Goal: Task Accomplishment & Management: Manage account settings

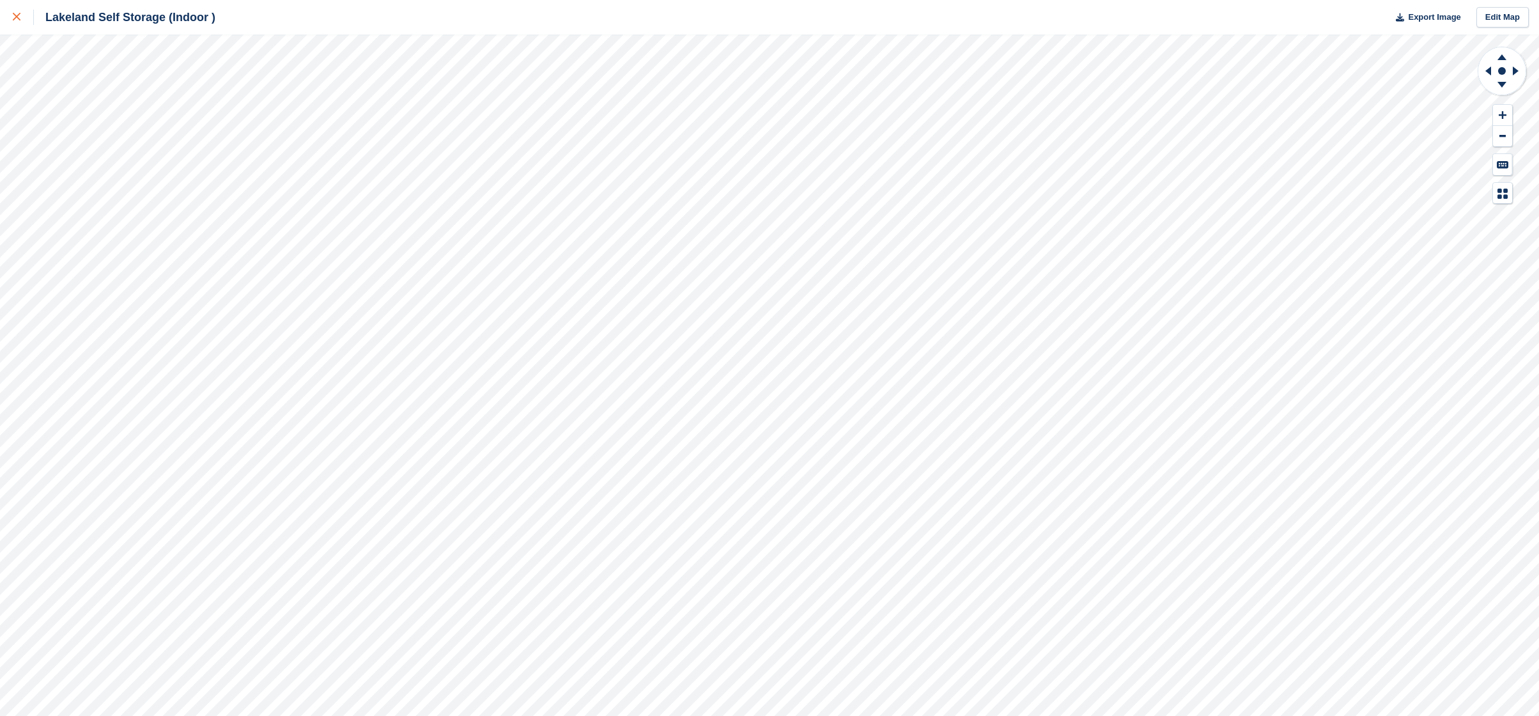
click at [10, 13] on link at bounding box center [17, 17] width 34 height 35
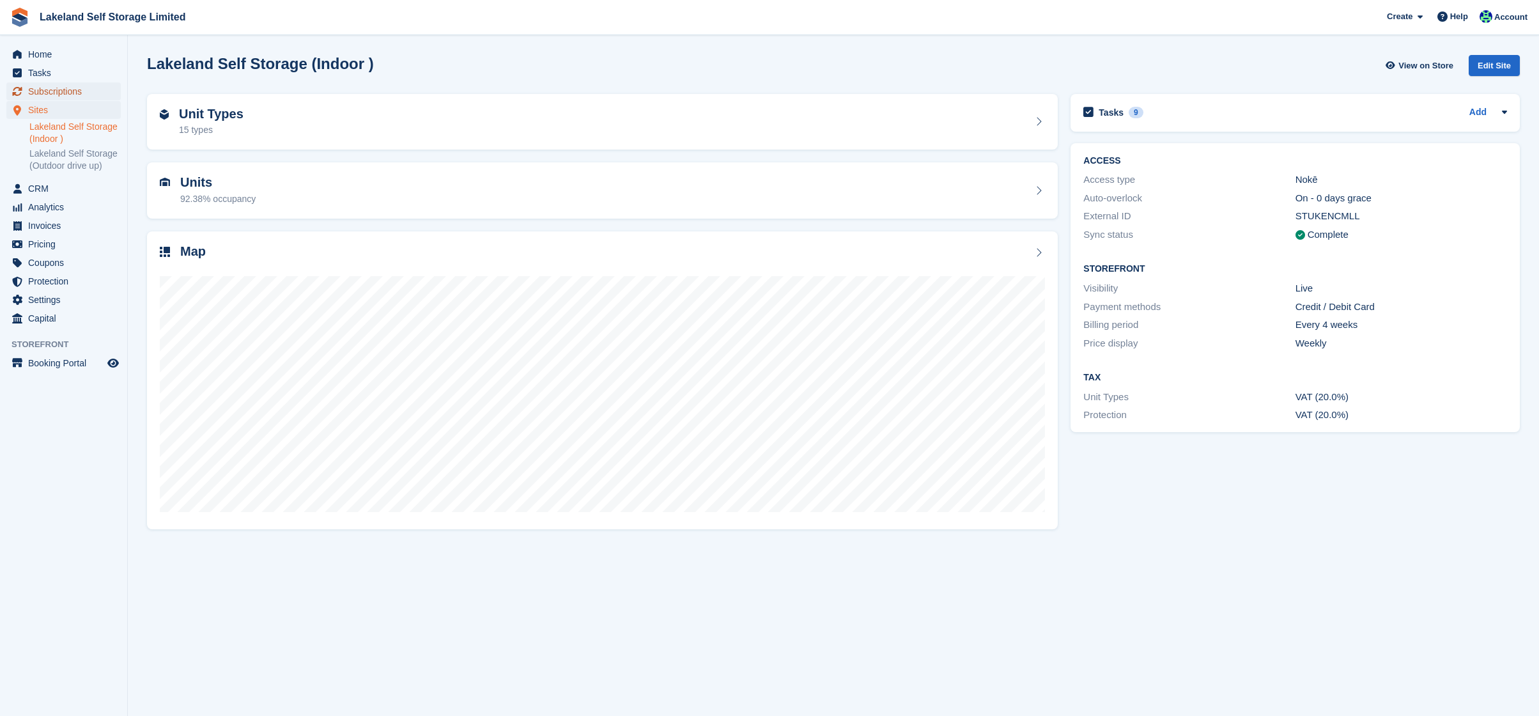
click at [59, 93] on span "Subscriptions" at bounding box center [66, 91] width 77 height 18
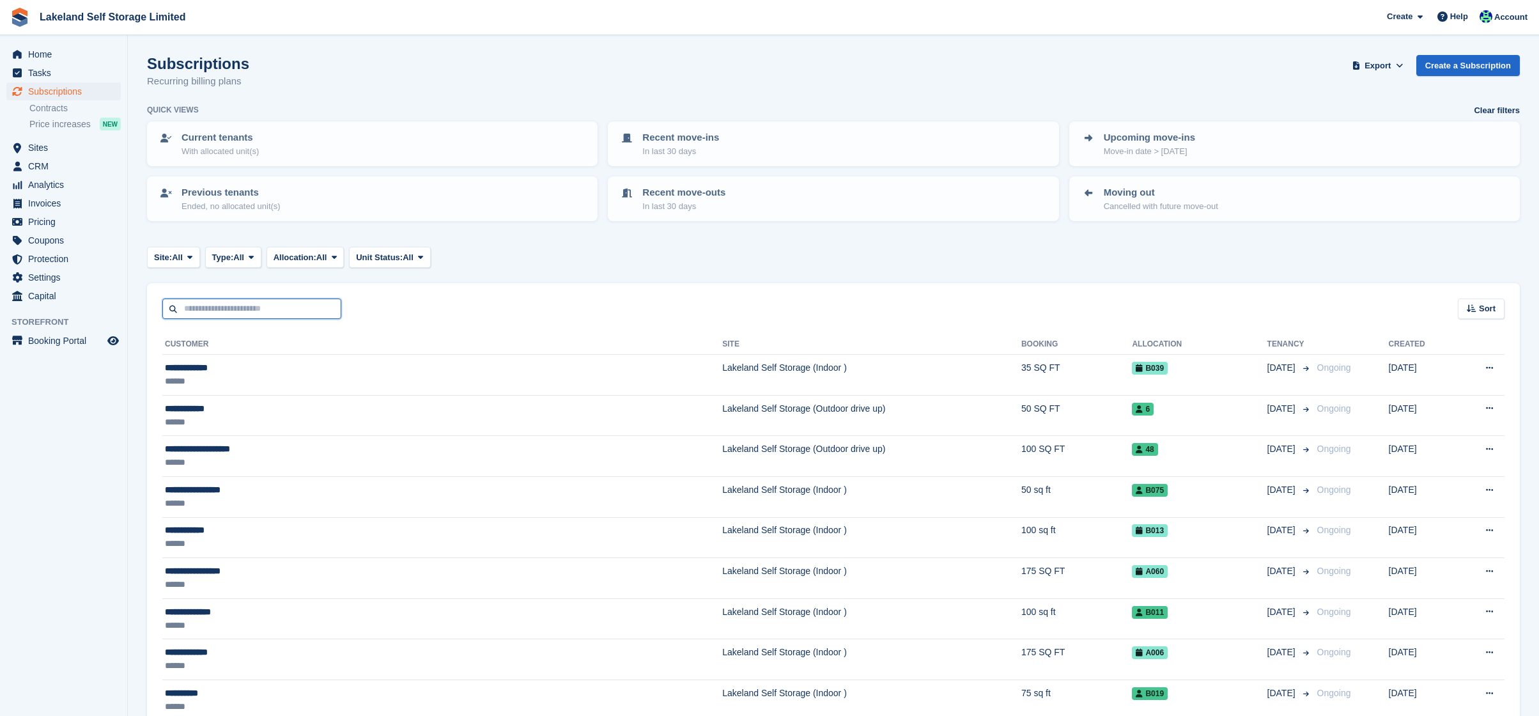
click at [215, 316] on input "text" at bounding box center [251, 308] width 179 height 21
type input "*****"
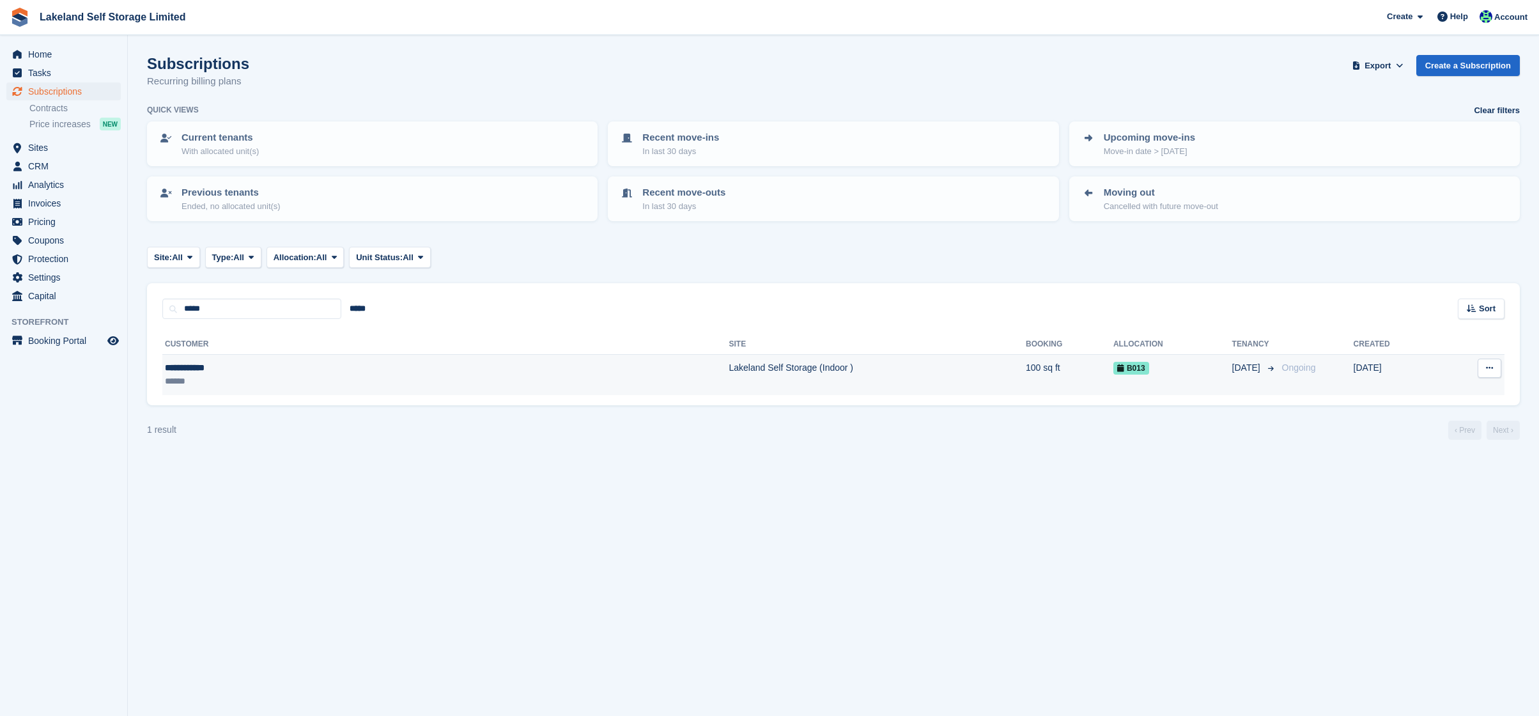
click at [728, 377] on td "Lakeland Self Storage (Indoor )" at bounding box center [876, 375] width 297 height 40
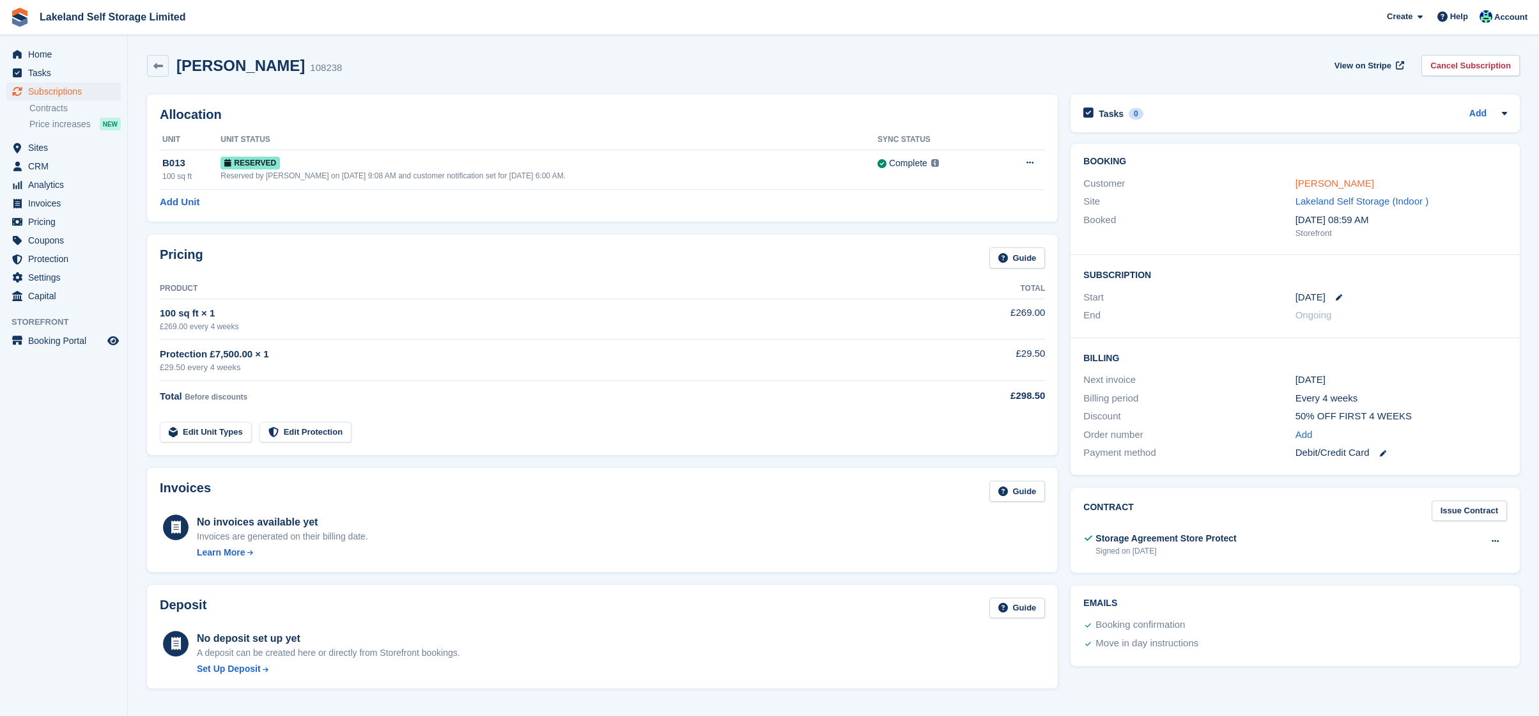
click at [1318, 184] on link "DENISE SPARK" at bounding box center [1334, 183] width 79 height 11
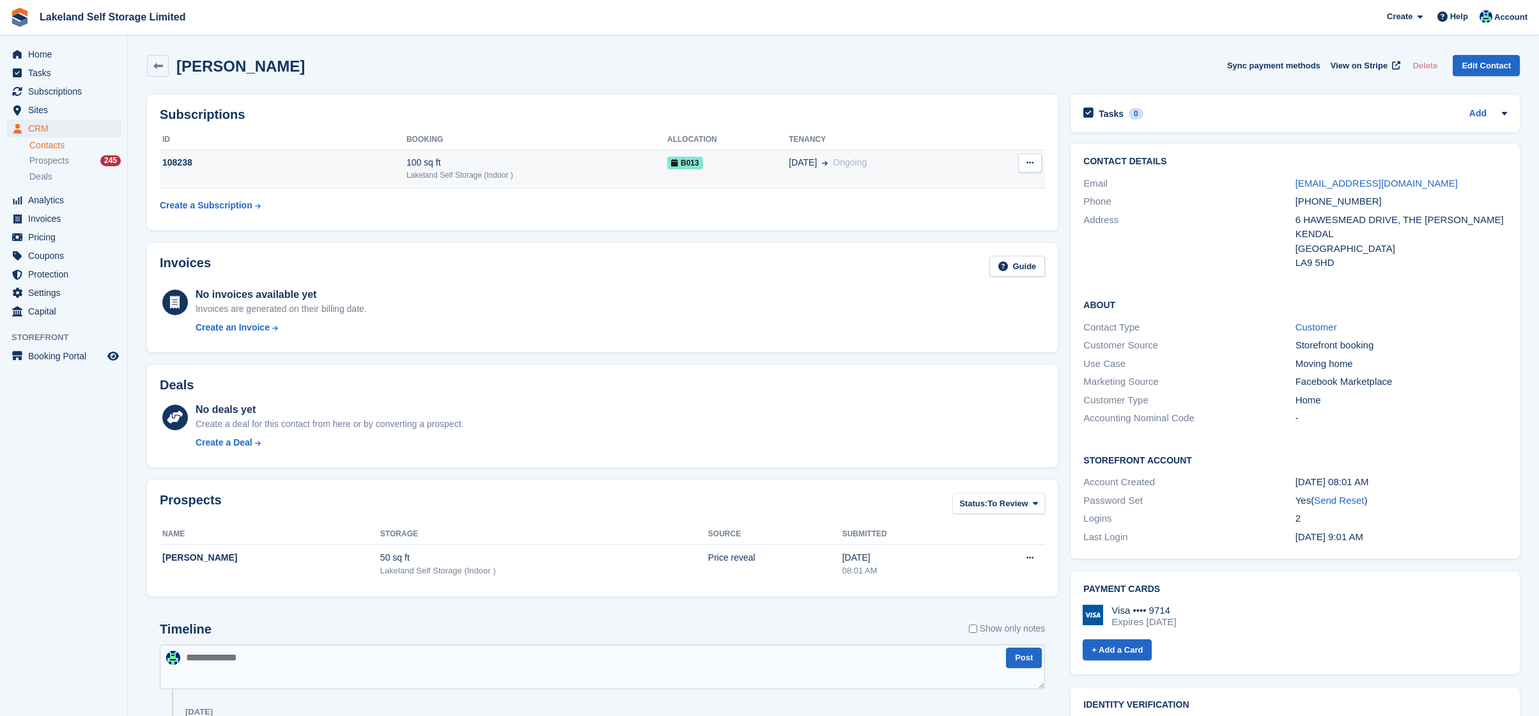
click at [1031, 167] on button at bounding box center [1030, 162] width 24 height 19
click at [863, 206] on table "ID Booking Allocation Tenancy 108238 100 sq ft Lakeland Self Storage (Indoor ) …" at bounding box center [602, 174] width 885 height 88
click at [827, 167] on span at bounding box center [822, 162] width 11 height 13
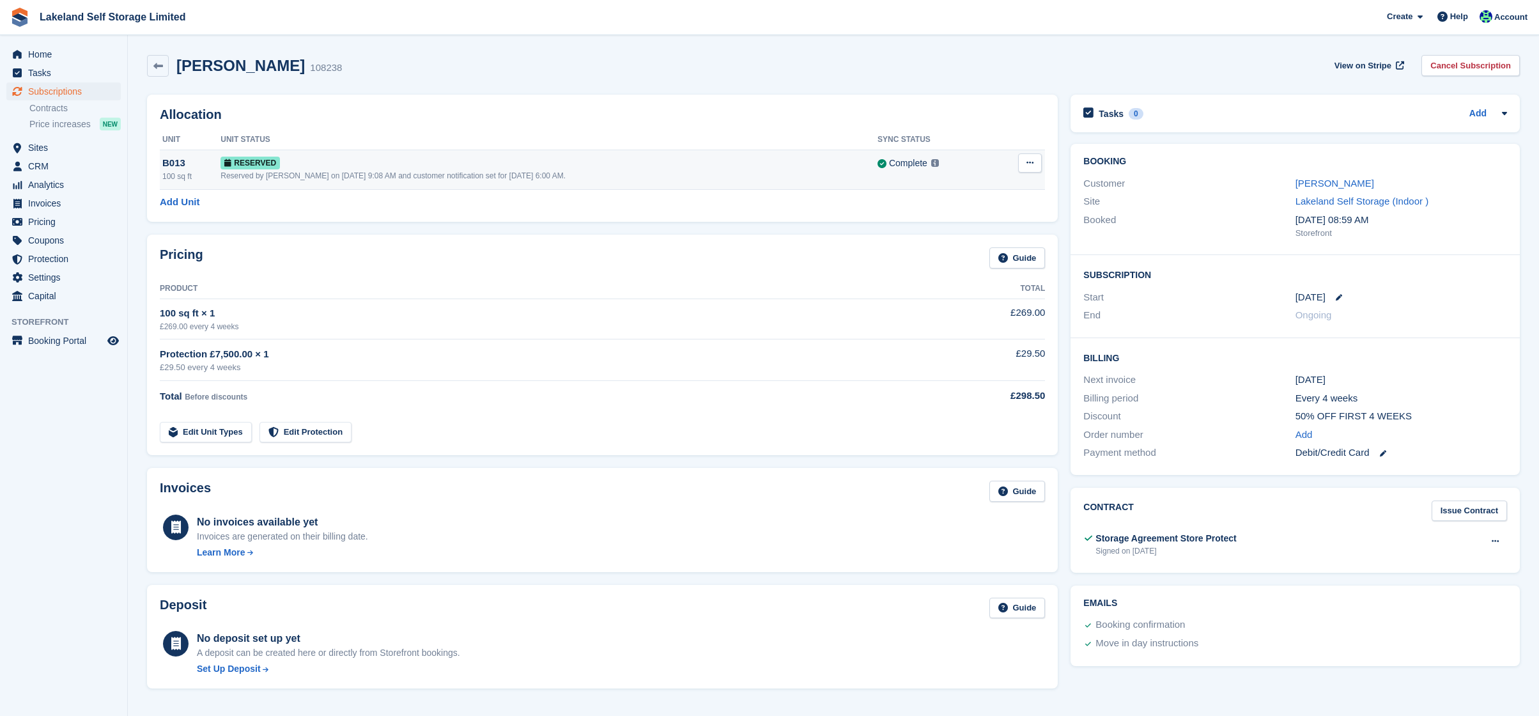
click at [1026, 161] on button at bounding box center [1030, 162] width 24 height 19
click at [1300, 182] on link "[PERSON_NAME]" at bounding box center [1334, 183] width 79 height 11
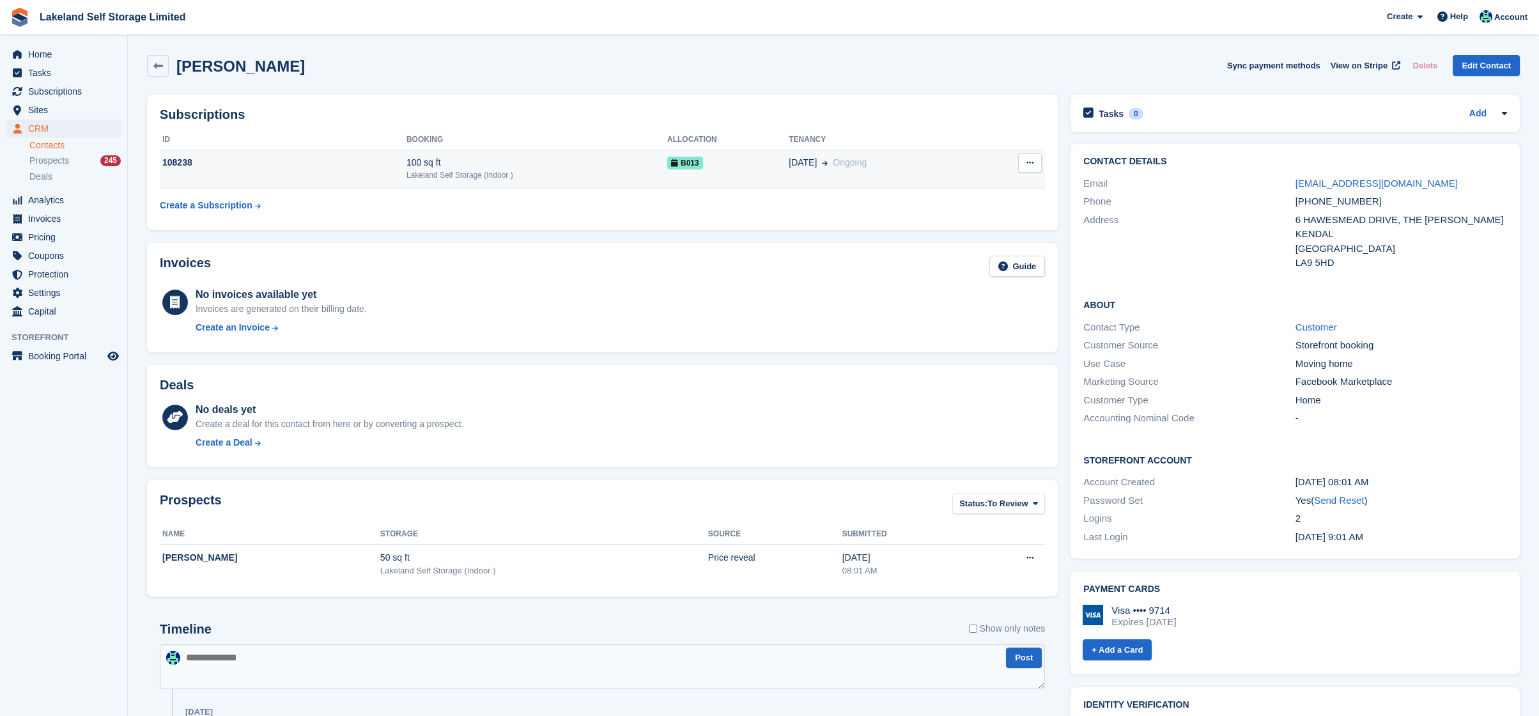
click at [446, 169] on div "Lakeland Self Storage (Indoor )" at bounding box center [536, 175] width 261 height 12
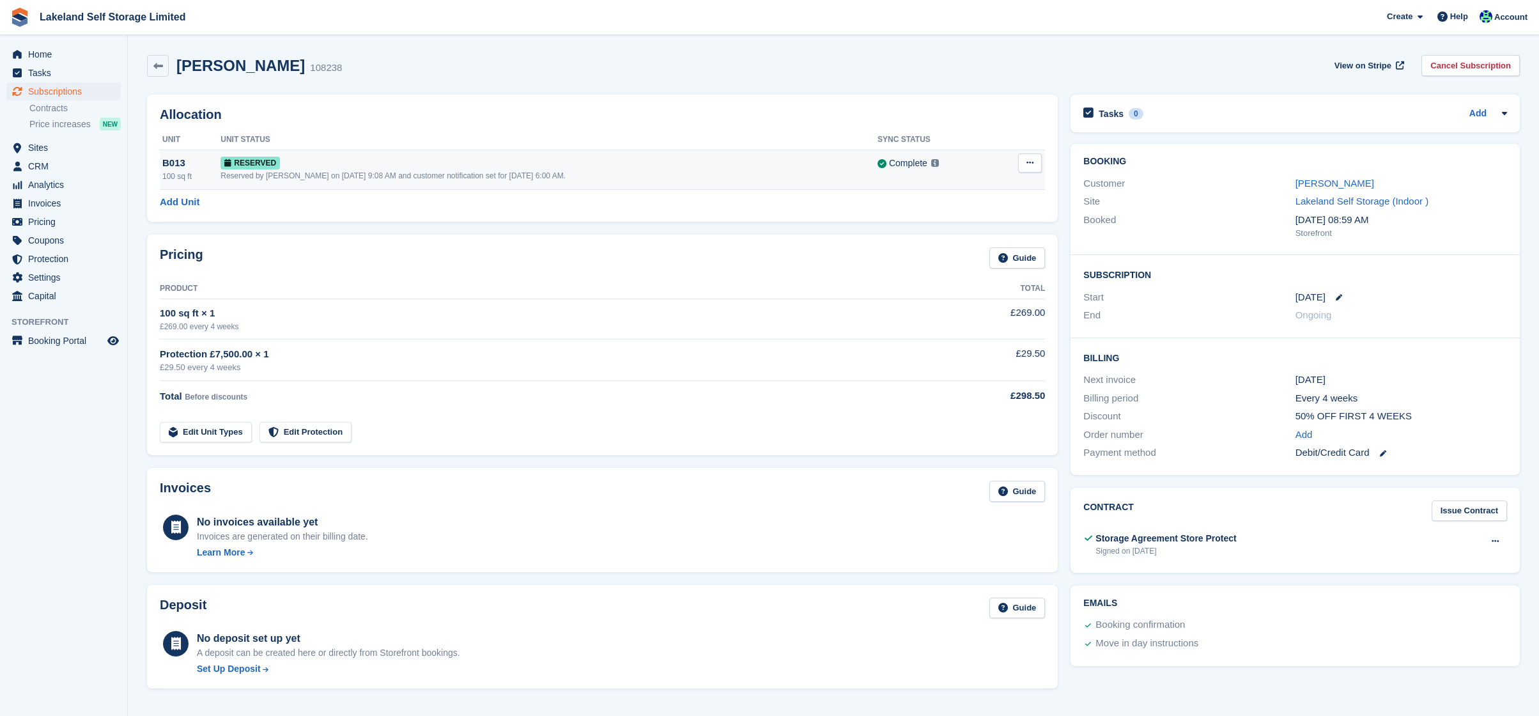
click at [1028, 167] on icon at bounding box center [1029, 162] width 7 height 8
click at [999, 188] on p "Grant Early Access" at bounding box center [980, 188] width 111 height 17
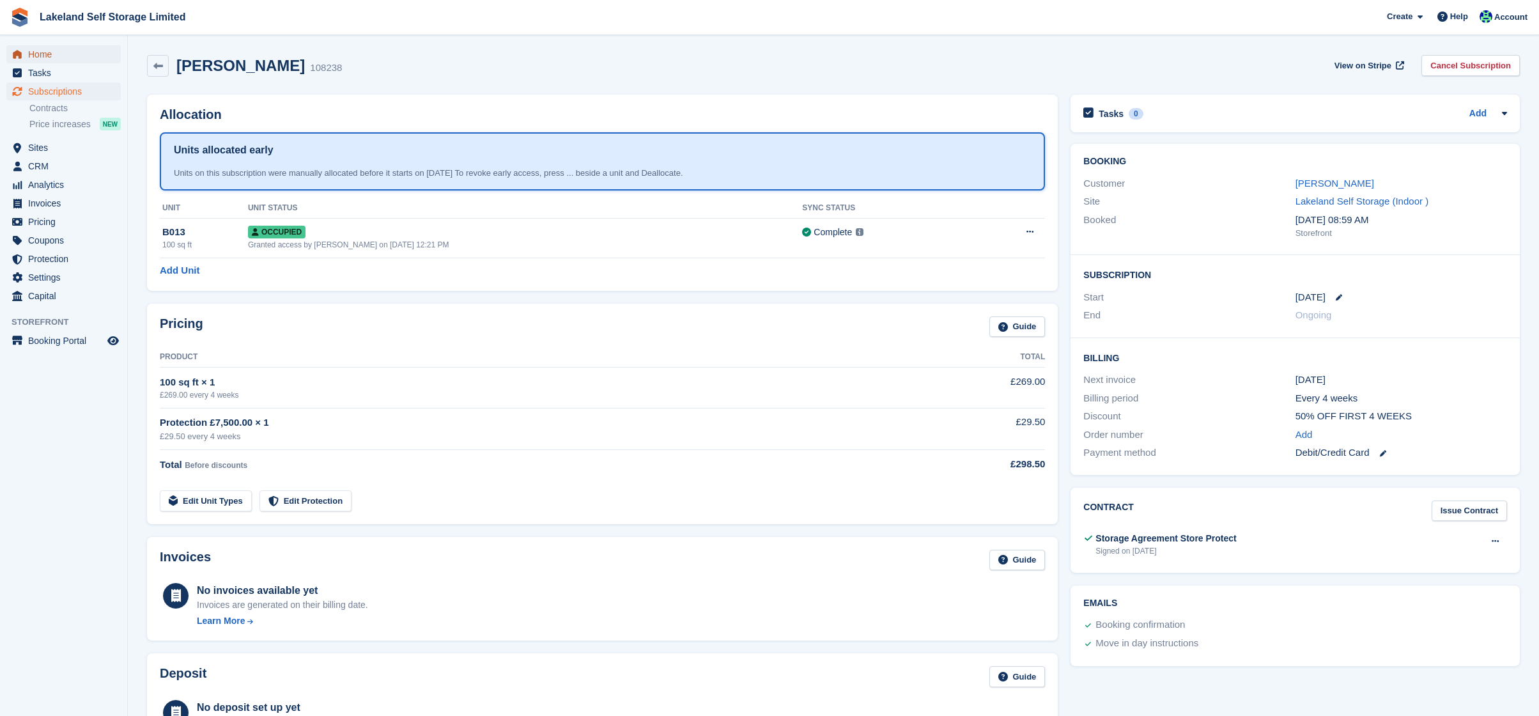
click at [50, 54] on span "Home" at bounding box center [66, 54] width 77 height 18
